Goal: Answer question/provide support

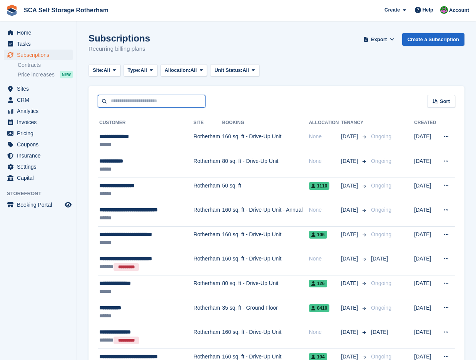
click at [118, 95] on input "text" at bounding box center [152, 101] width 108 height 13
type input "***"
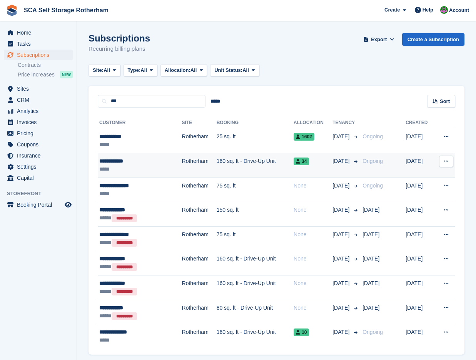
click at [234, 166] on td "160 sq. ft - Drive-Up Unit" at bounding box center [255, 165] width 77 height 25
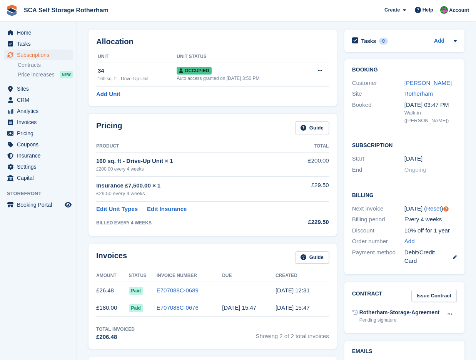
scroll to position [29, 0]
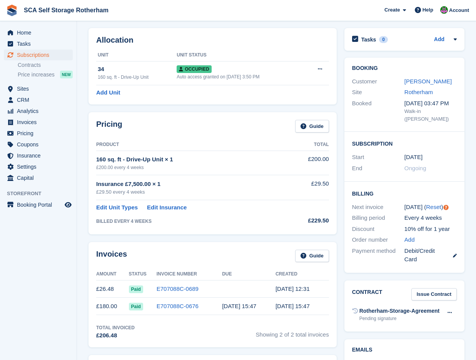
click at [234, 158] on div "160 sq. ft - Drive-Up Unit × 1" at bounding box center [190, 159] width 189 height 9
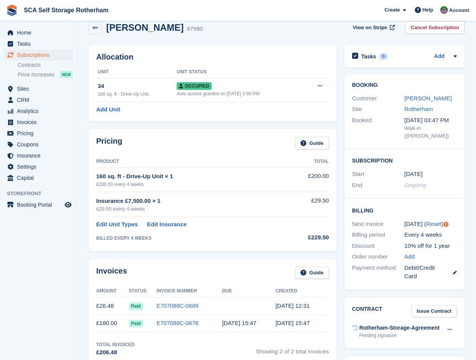
scroll to position [0, 0]
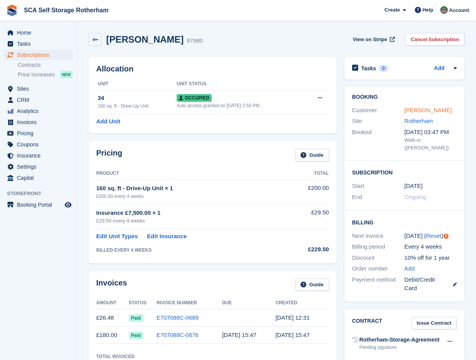
click at [413, 110] on link "Ben Jeffcock" at bounding box center [427, 110] width 47 height 7
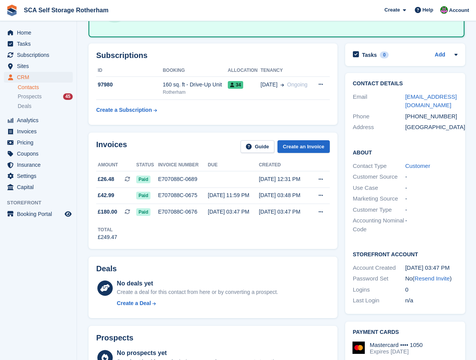
scroll to position [58, 0]
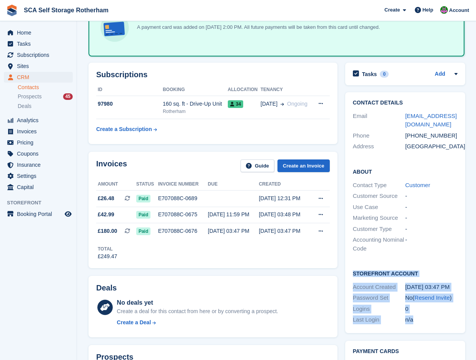
drag, startPoint x: 352, startPoint y: 271, endPoint x: 440, endPoint y: 321, distance: 101.3
click at [440, 321] on div "Storefront Account Account Created 25 Jul, 03:47 PM Password Set No ( Resend In…" at bounding box center [405, 298] width 120 height 72
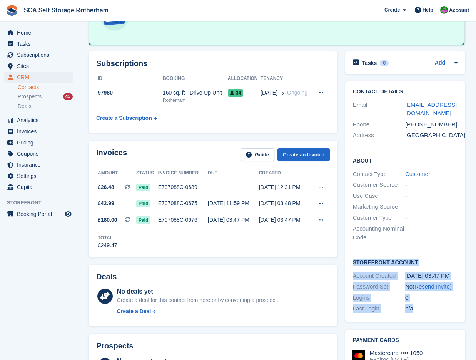
scroll to position [67, 0]
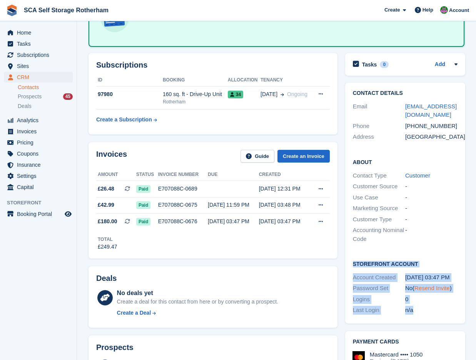
click at [425, 289] on link "Resend Invite" at bounding box center [431, 288] width 35 height 7
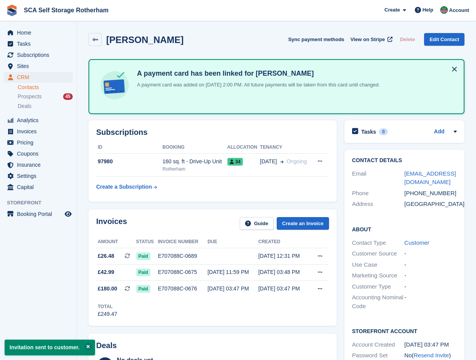
scroll to position [67, 0]
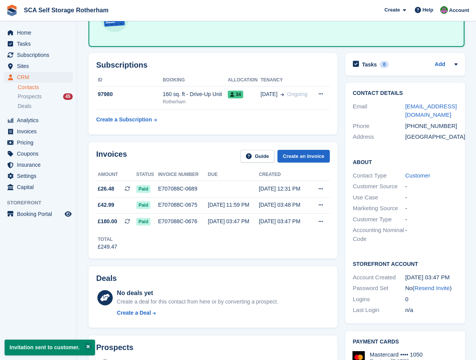
click at [210, 153] on div "Invoices Guide Create an Invoice" at bounding box center [212, 158] width 233 height 17
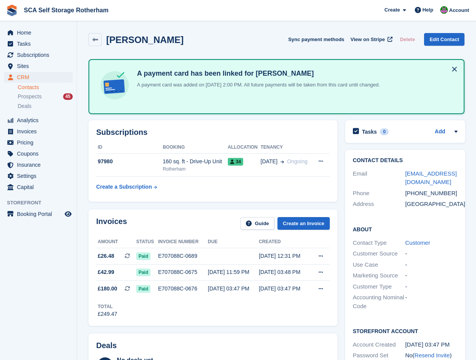
scroll to position [67, 0]
